Goal: Navigation & Orientation: Understand site structure

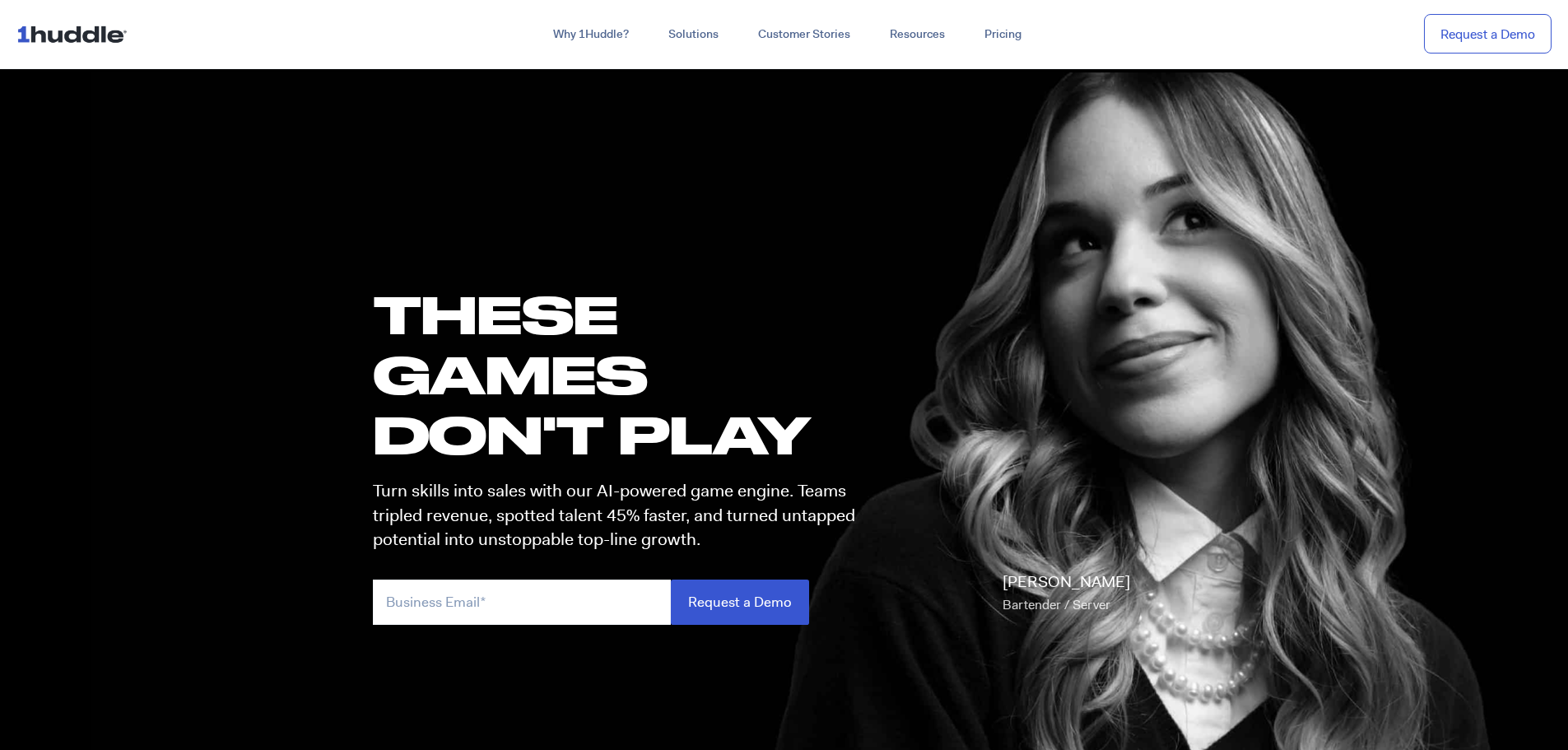
click at [9, 36] on nav "Why 1Huddle? How It Works Science of Learning Gamification What We Stand For FA…" at bounding box center [784, 34] width 1568 height 69
click at [89, 32] on img at bounding box center [74, 33] width 117 height 31
click at [69, 39] on img at bounding box center [74, 33] width 117 height 31
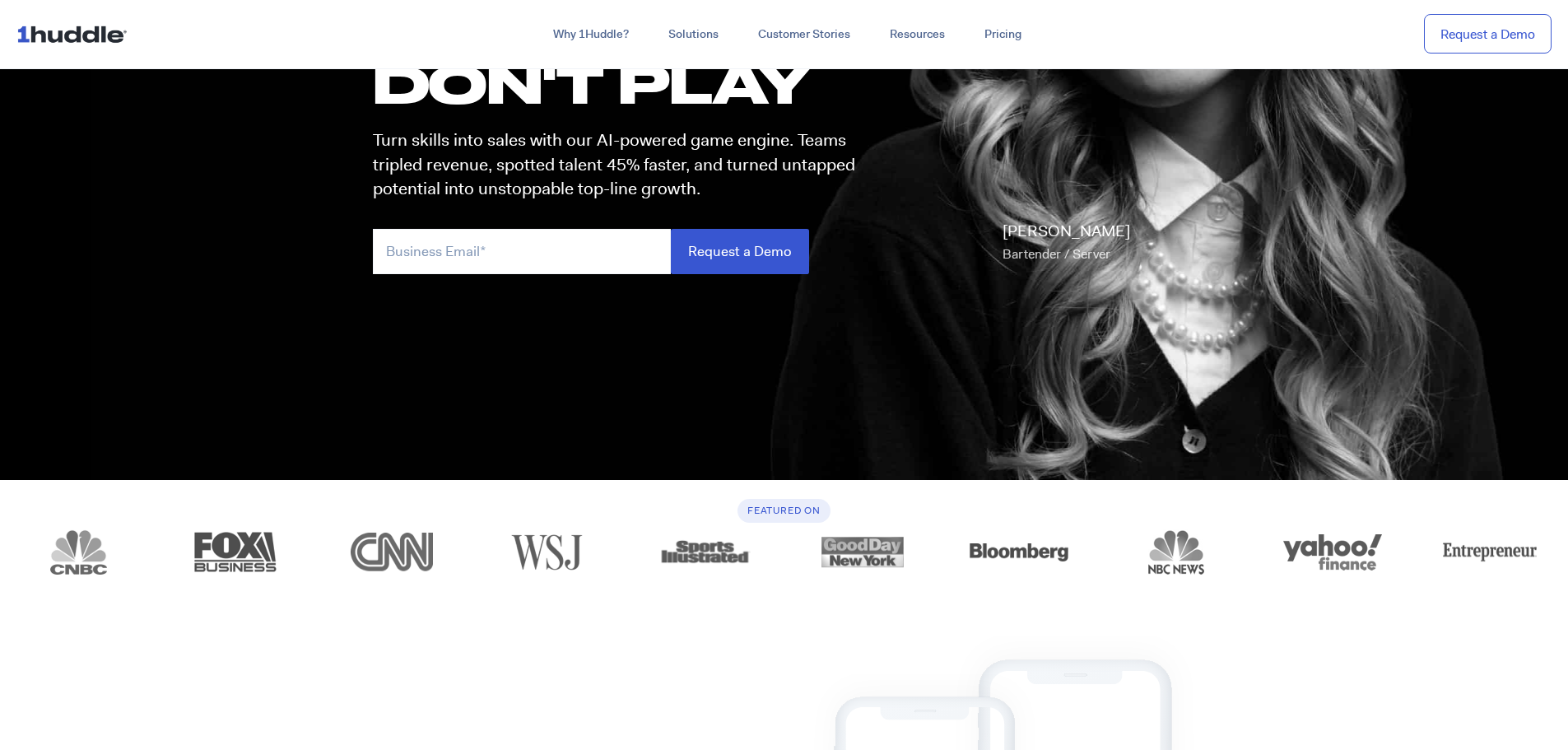
scroll to position [247, 0]
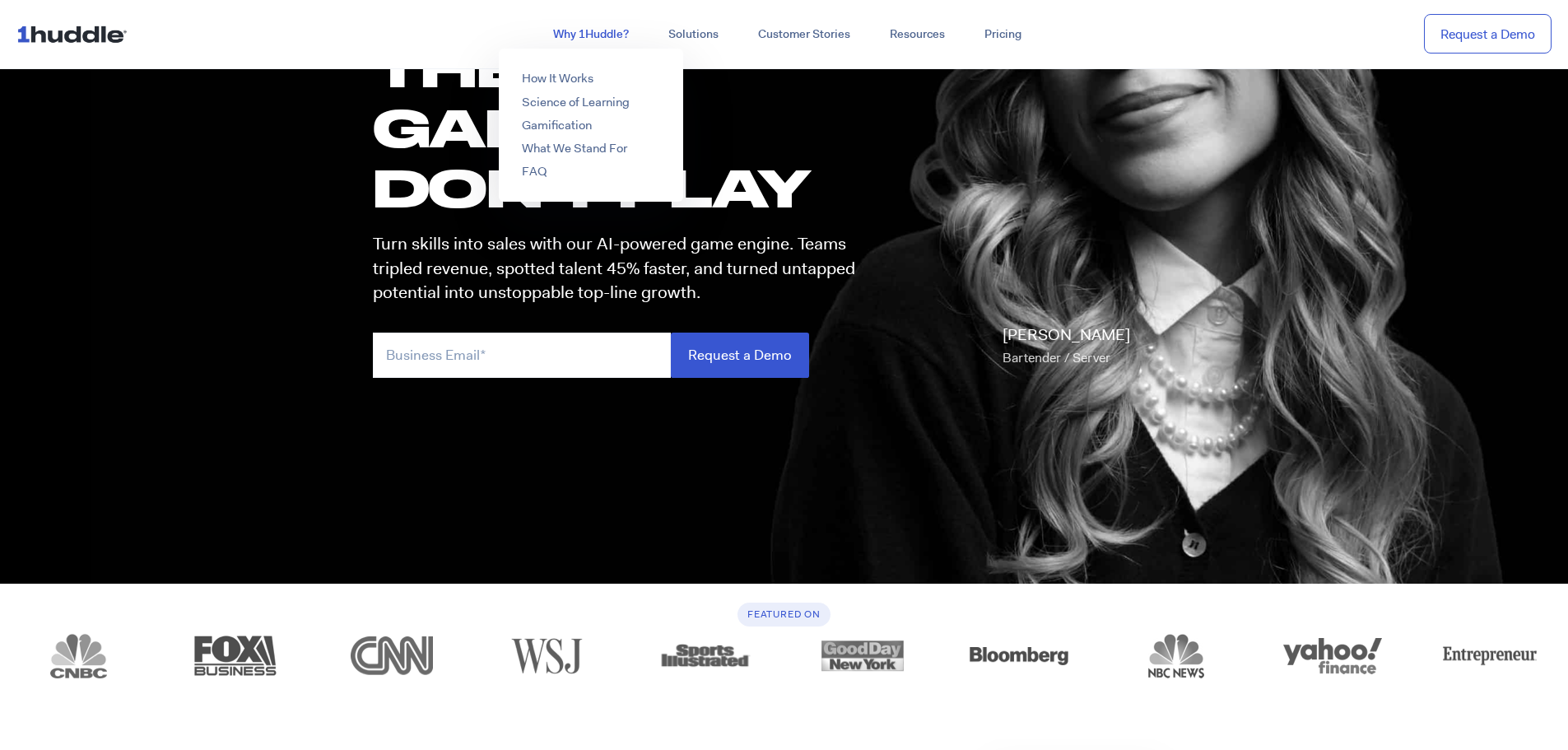
click at [555, 27] on link "Why 1Huddle?" at bounding box center [591, 34] width 116 height 30
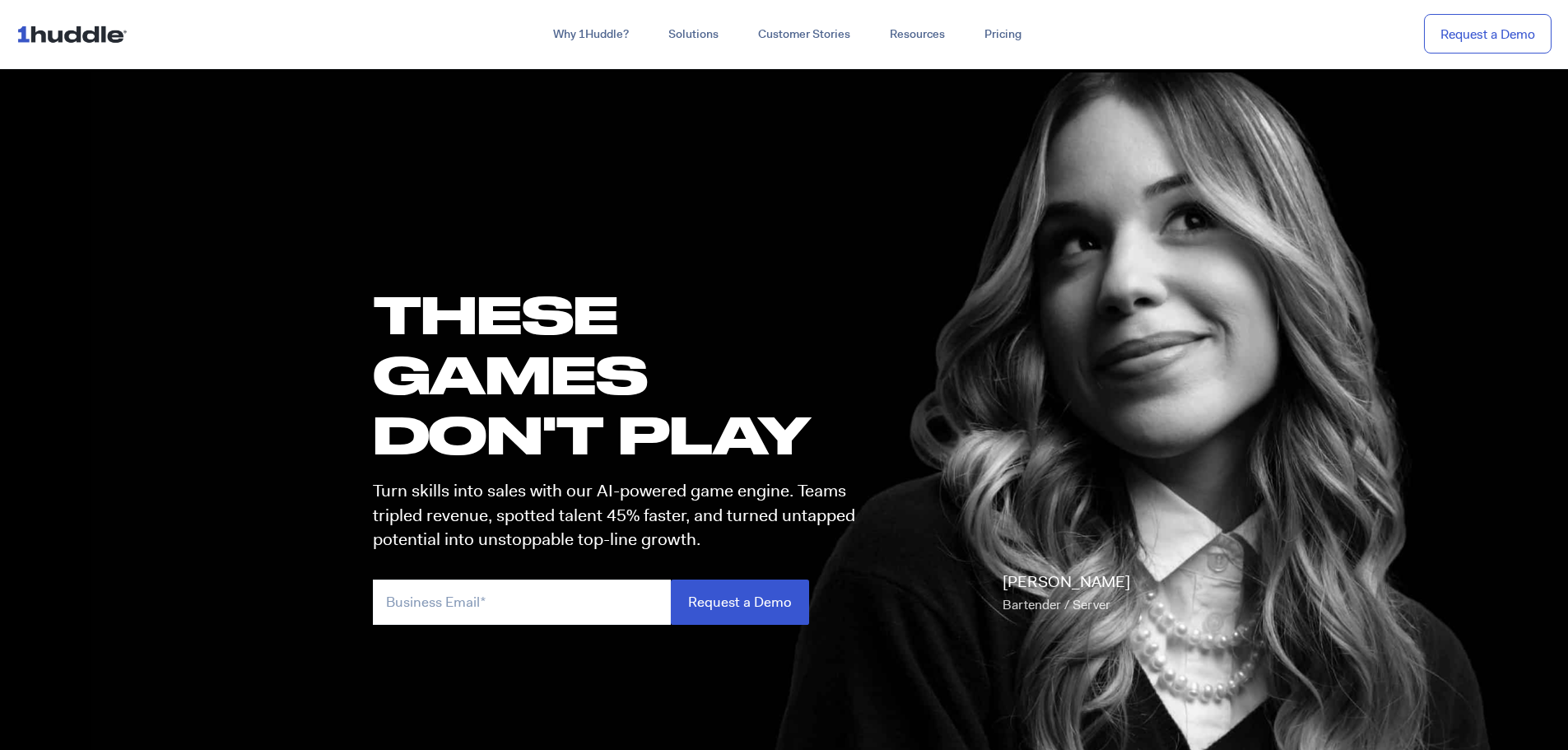
click at [88, 28] on img at bounding box center [74, 33] width 117 height 31
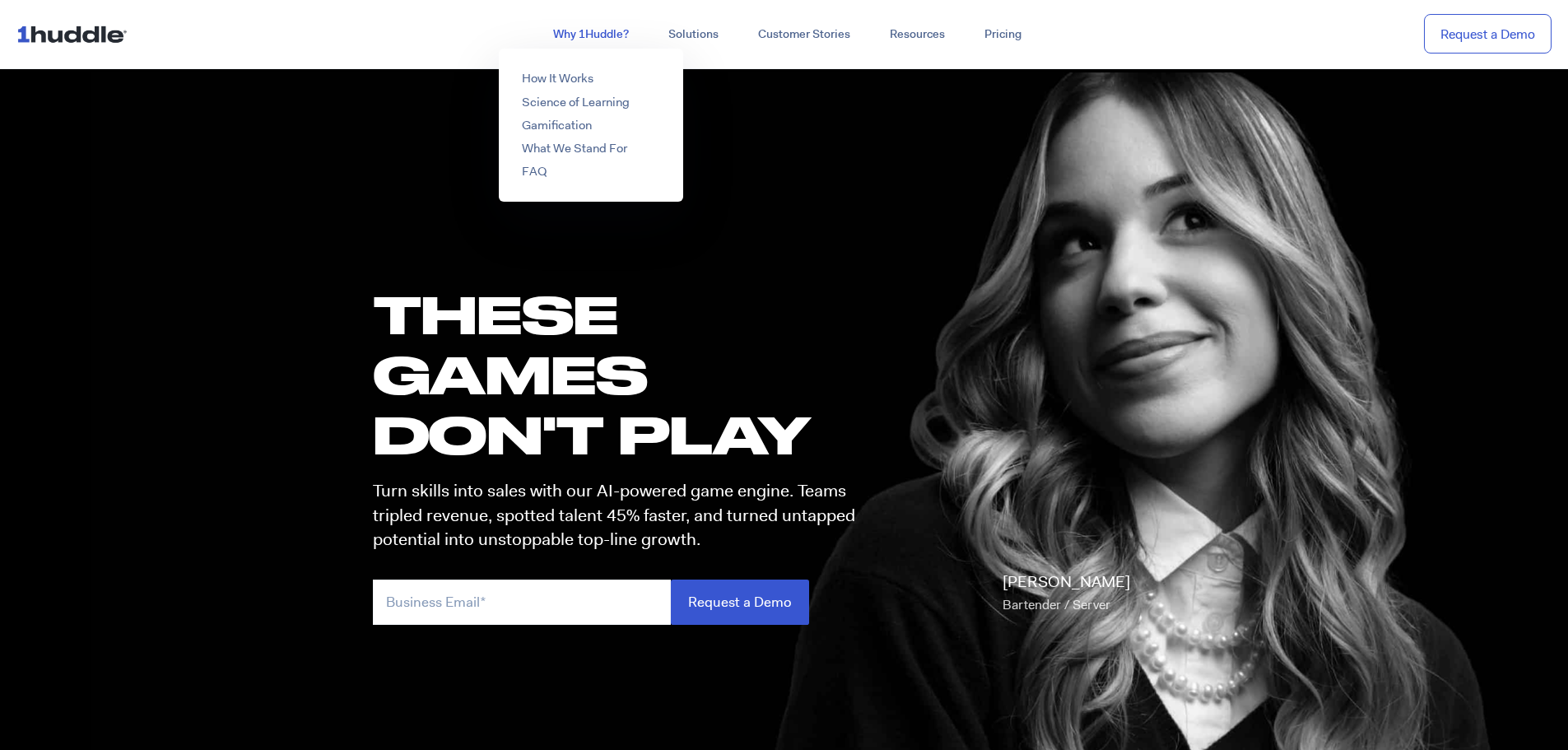
click at [571, 30] on link "Why 1Huddle?" at bounding box center [591, 34] width 116 height 30
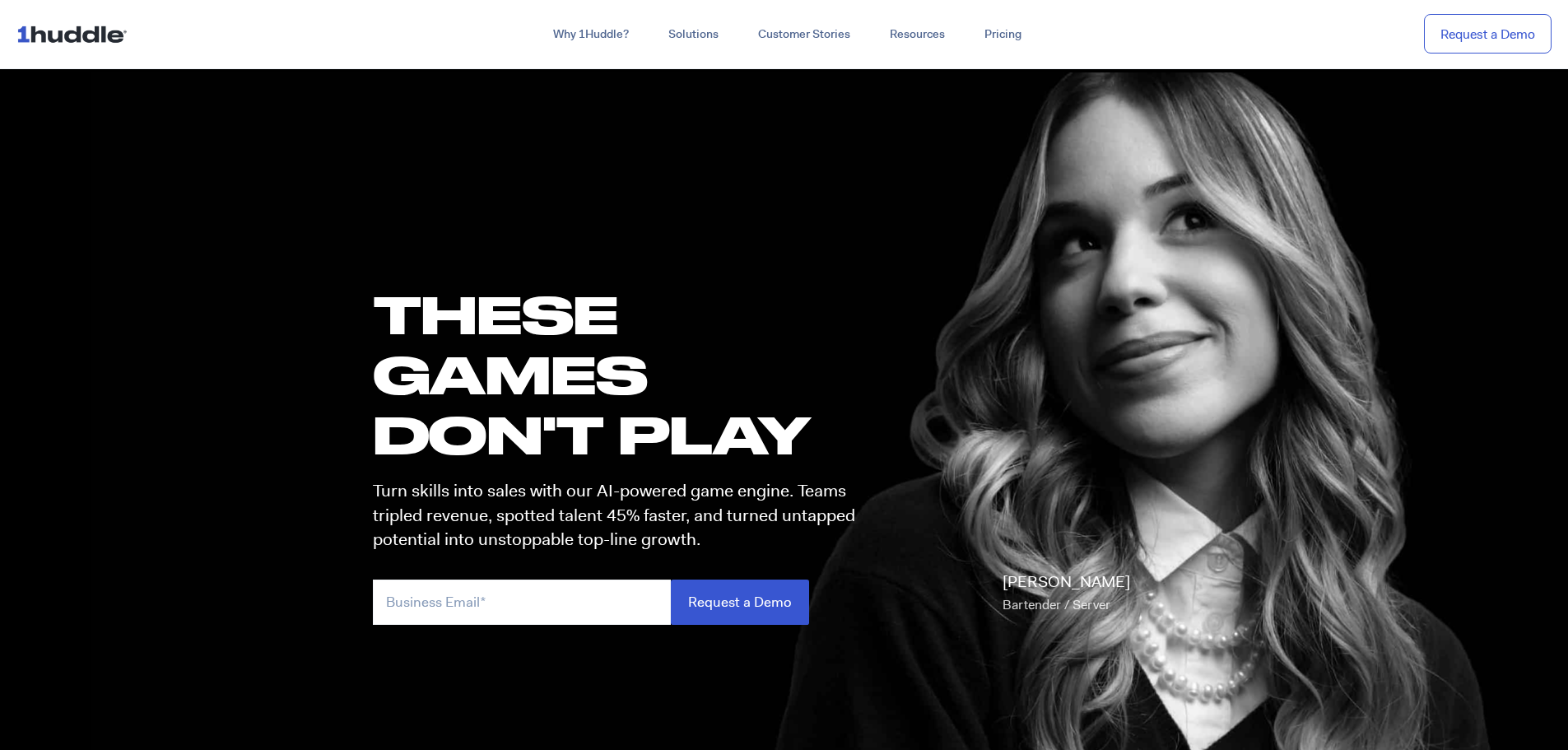
click at [120, 29] on img at bounding box center [74, 33] width 117 height 31
